Goal: Information Seeking & Learning: Learn about a topic

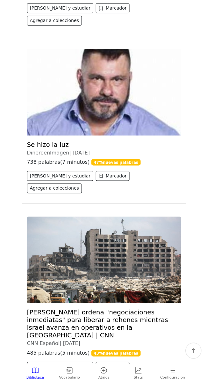
scroll to position [726, 0]
click at [164, 308] on link "[PERSON_NAME] ordena "negociaciones inmediatas" para liberar a rehenes mientras…" at bounding box center [98, 323] width 142 height 31
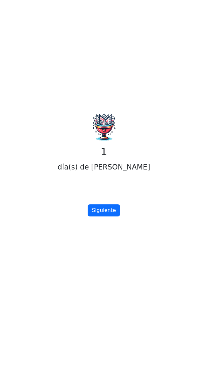
click at [112, 217] on button "Siguiente" at bounding box center [104, 210] width 32 height 12
